Goal: Find specific page/section: Find specific page/section

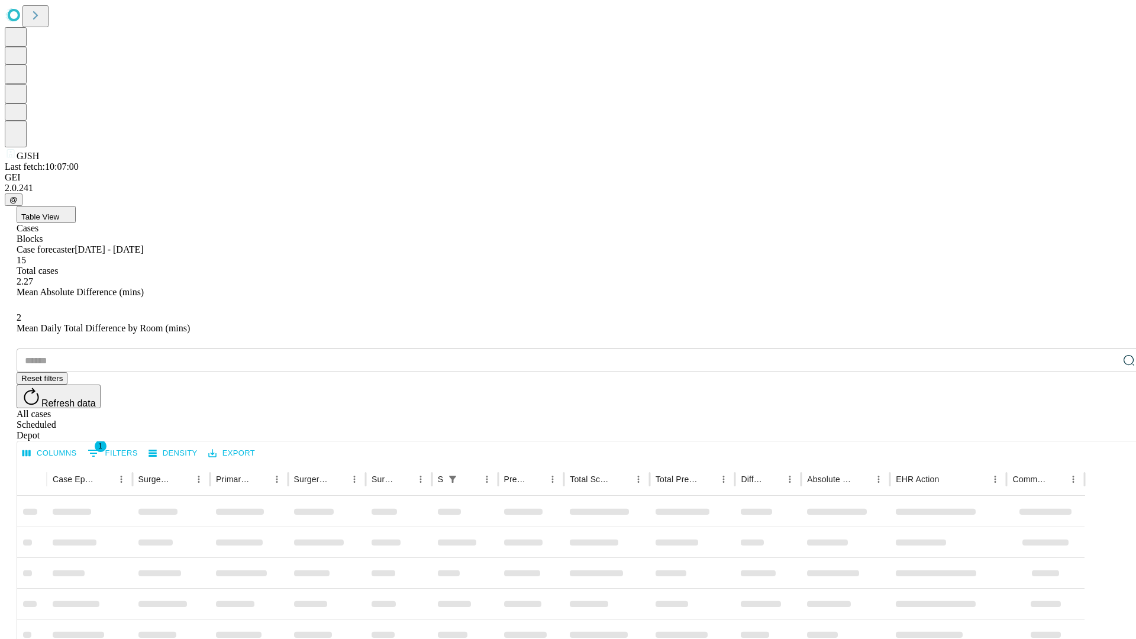
click at [1105, 430] on div "Depot" at bounding box center [580, 435] width 1126 height 11
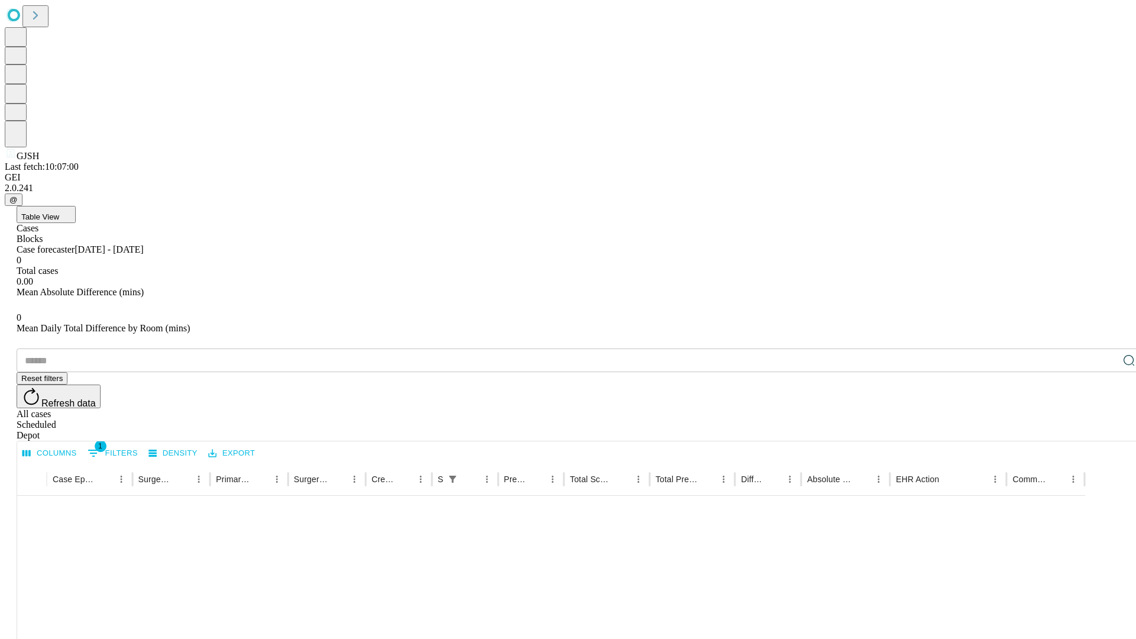
click at [1009, 409] on div "All cases" at bounding box center [580, 414] width 1126 height 11
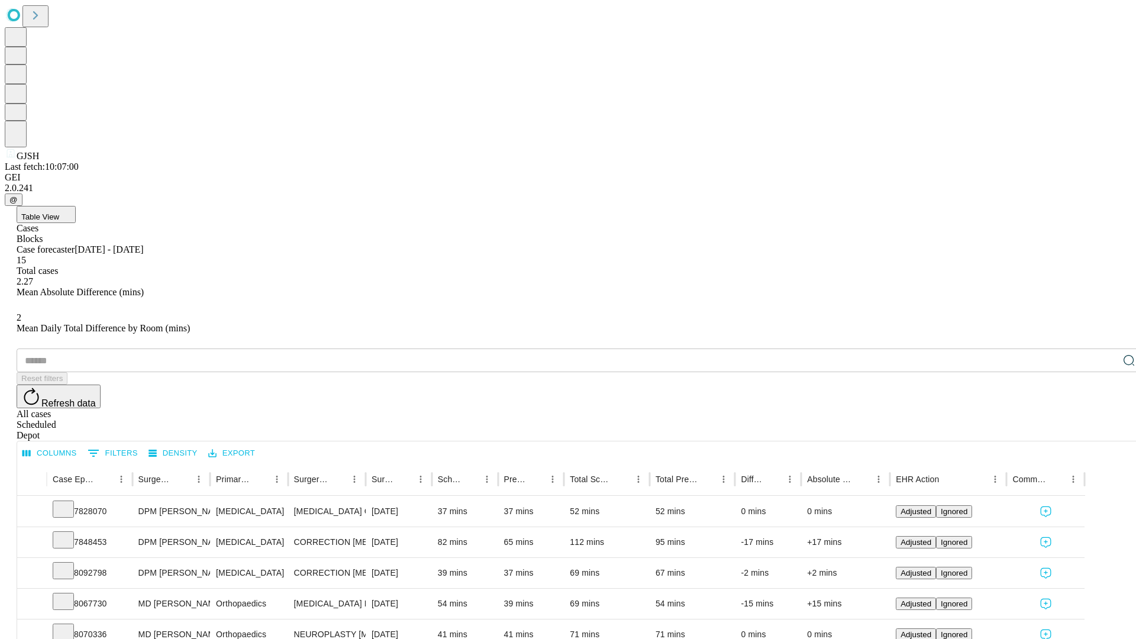
type input "*******"
